Goal: Task Accomplishment & Management: Use online tool/utility

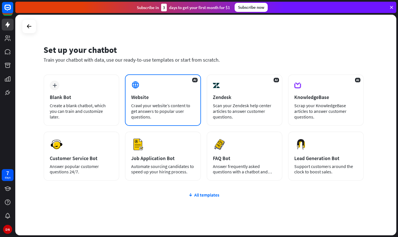
click at [155, 97] on div "Website" at bounding box center [162, 97] width 63 height 7
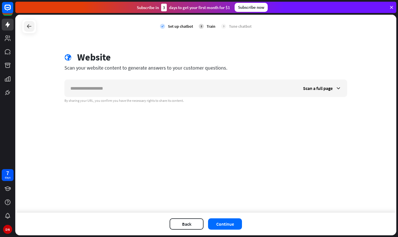
click at [27, 27] on icon at bounding box center [29, 26] width 7 height 7
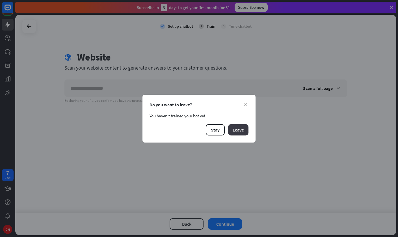
click at [235, 129] on button "Leave" at bounding box center [238, 129] width 20 height 11
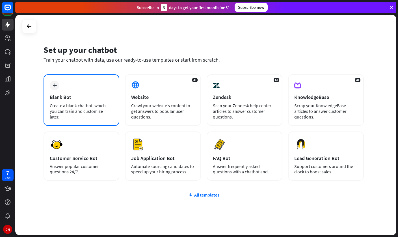
click at [101, 101] on div "plus Blank Bot Create a blank chatbot, which you can train and customize later." at bounding box center [82, 99] width 76 height 51
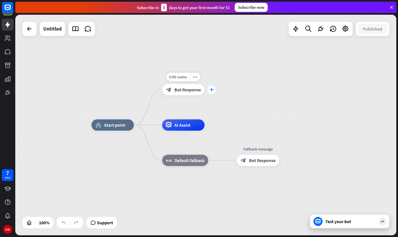
click at [212, 89] on icon "plus" at bounding box center [212, 90] width 4 height 4
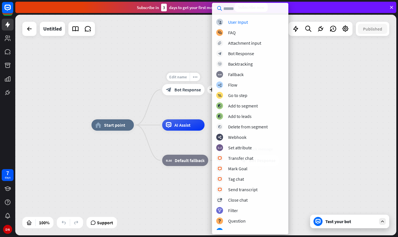
click at [181, 78] on span "Edit name" at bounding box center [178, 76] width 18 height 5
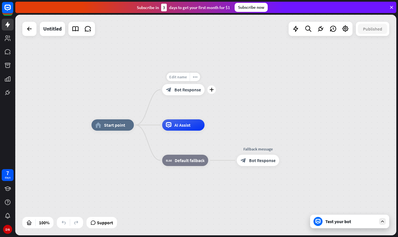
scroll to position [0, 3]
type input "*"
type input "**********"
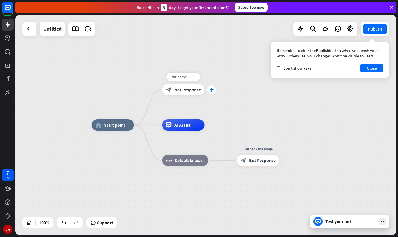
click at [211, 89] on icon "plus" at bounding box center [212, 90] width 4 height 4
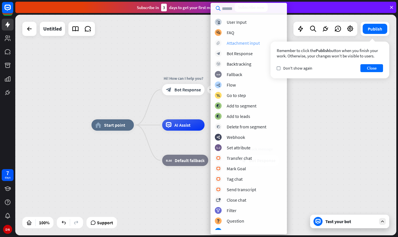
scroll to position [0, 0]
click at [240, 58] on div "block_user_input User Input block_faq FAQ block_attachment Attachment input blo…" at bounding box center [249, 124] width 76 height 211
click at [238, 55] on div "Bot Response" at bounding box center [240, 54] width 26 height 6
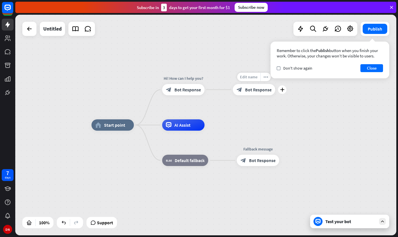
click at [250, 79] on span "Edit name" at bounding box center [249, 76] width 18 height 5
type input "**********"
click at [52, 97] on div "home_2 Start point Hi! How can I help you? block_bot_response Bot Response What…" at bounding box center [205, 125] width 381 height 221
click at [328, 219] on div "Test your bot" at bounding box center [351, 222] width 51 height 6
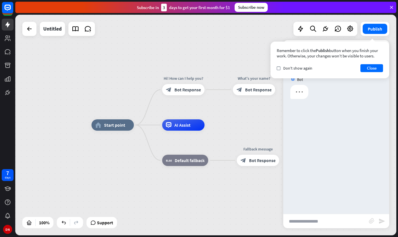
click at [332, 219] on input "text" at bounding box center [326, 221] width 86 height 14
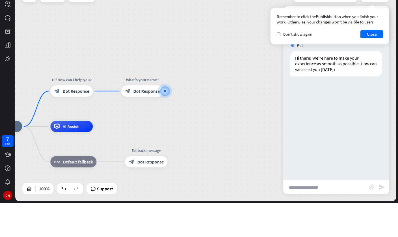
type input "*"
type input "**"
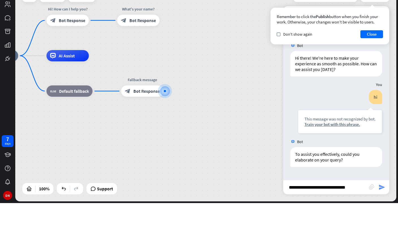
type input "**********"
click at [385, 218] on icon "send" at bounding box center [382, 221] width 7 height 7
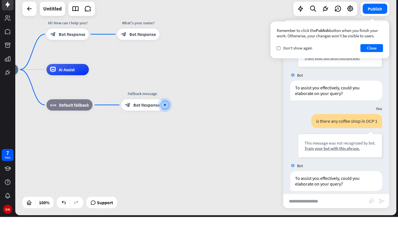
scroll to position [86, 0]
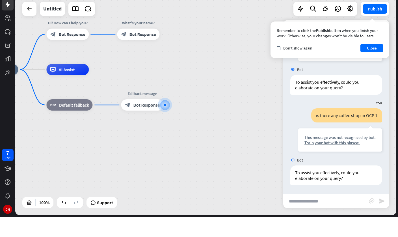
click at [326, 214] on input "text" at bounding box center [326, 221] width 86 height 14
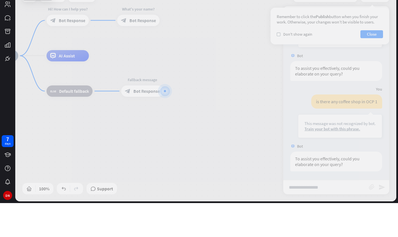
click at [326, 201] on div at bounding box center [205, 125] width 381 height 221
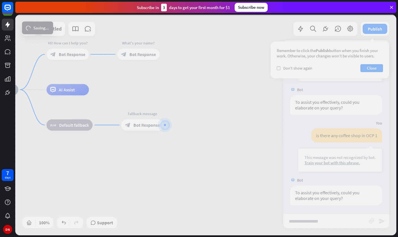
click at [327, 201] on div at bounding box center [205, 125] width 381 height 221
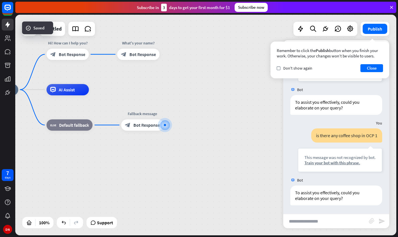
click at [328, 201] on div "To assist you effectively, could you elaborate on your query?" at bounding box center [337, 196] width 92 height 20
click at [375, 70] on button "Close" at bounding box center [372, 68] width 23 height 8
